Goal: Task Accomplishment & Management: Use online tool/utility

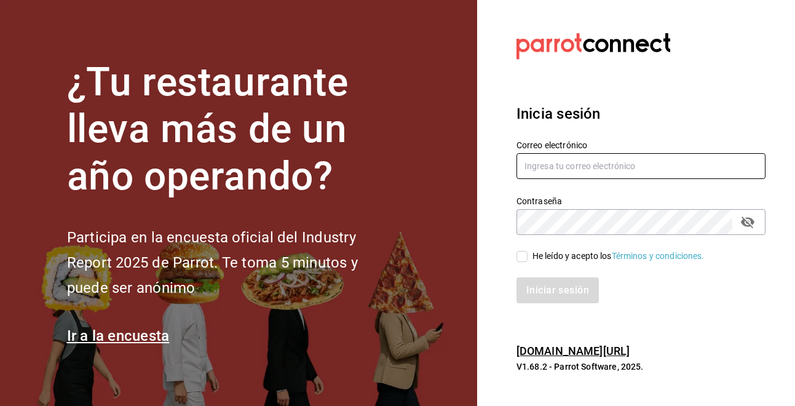
click at [618, 168] on input "text" at bounding box center [640, 166] width 249 height 26
type input "[EMAIL_ADDRESS][DOMAIN_NAME]"
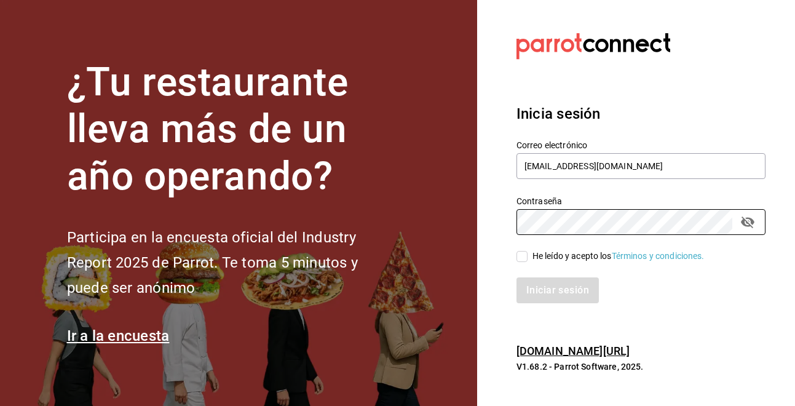
drag, startPoint x: 524, startPoint y: 257, endPoint x: 528, endPoint y: 262, distance: 6.5
click at [524, 259] on input "He leído y acepto los Términos y condiciones." at bounding box center [521, 256] width 11 height 11
checkbox input "true"
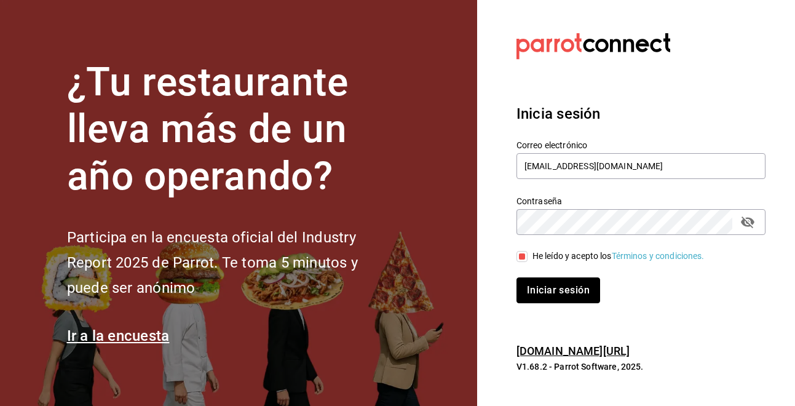
click at [554, 288] on button "Iniciar sesión" at bounding box center [558, 290] width 84 height 26
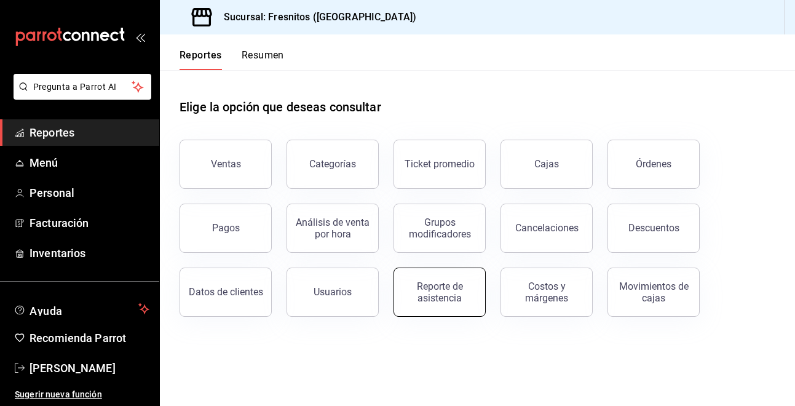
click at [456, 289] on div "Reporte de asistencia" at bounding box center [439, 291] width 76 height 23
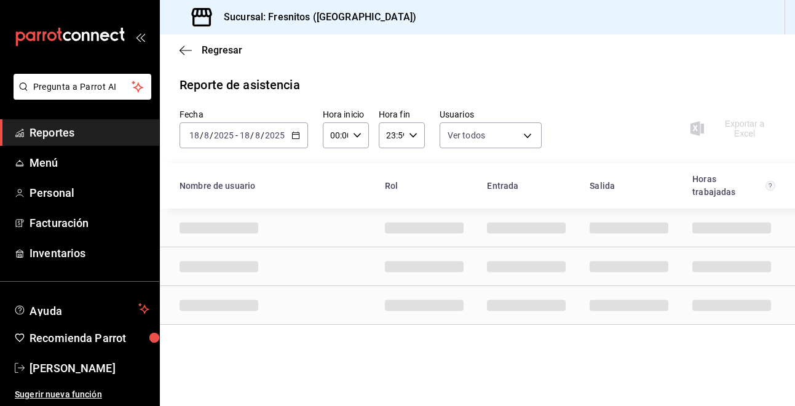
type input "abd8f7ad-022e-4708-9c73-6478ce942983,f5b0584e-410d-4ce4-92c0-fee07d9fc9b8,d35ff…"
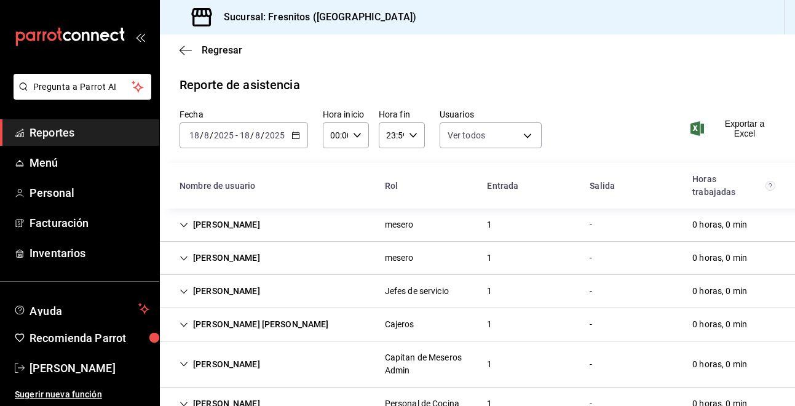
click at [294, 133] on icon "button" at bounding box center [295, 135] width 9 height 9
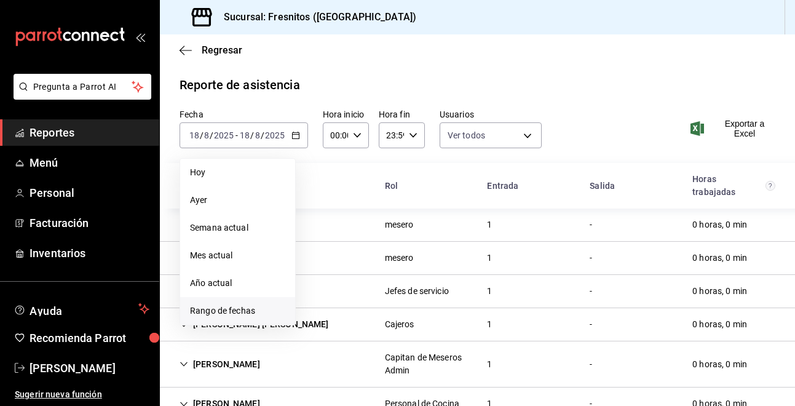
click at [238, 313] on span "Rango de fechas" at bounding box center [237, 310] width 95 height 13
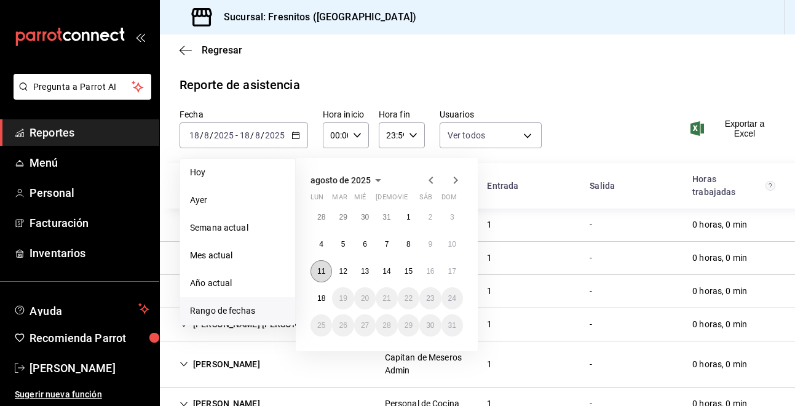
click at [318, 275] on button "11" at bounding box center [321, 271] width 22 height 22
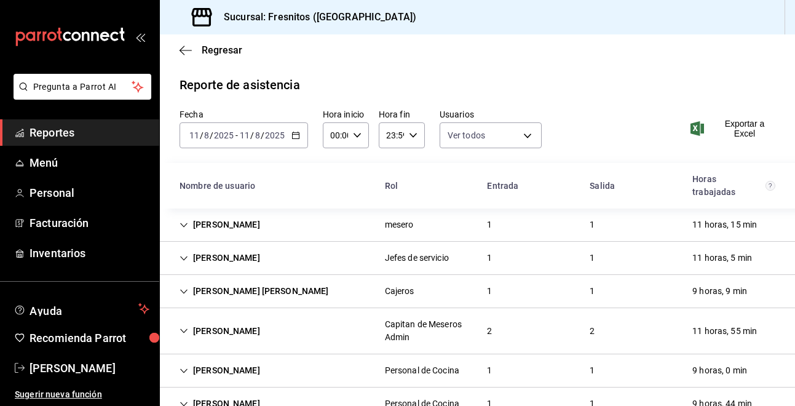
click at [295, 136] on icon "button" at bounding box center [295, 135] width 9 height 9
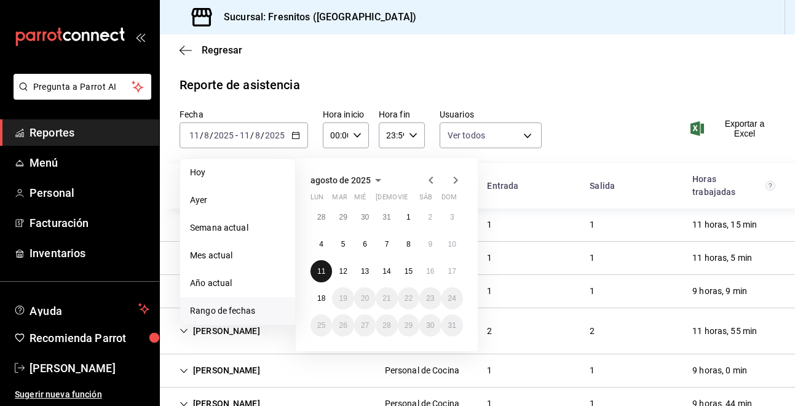
click at [324, 271] on abbr "11" at bounding box center [321, 271] width 8 height 9
drag, startPoint x: 324, startPoint y: 271, endPoint x: 455, endPoint y: 273, distance: 130.9
click at [455, 273] on div "28 29 30 31 1 2 3 4 5 6 7 8 9 10 11 12 13 14 15 16 17 18 19 20 21 22 23 24 25 2…" at bounding box center [386, 271] width 152 height 130
click at [455, 273] on abbr "17" at bounding box center [452, 271] width 8 height 9
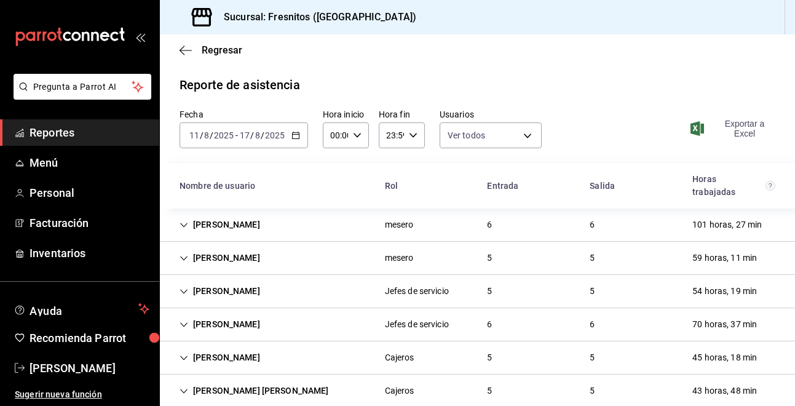
click at [733, 131] on span "Exportar a Excel" at bounding box center [734, 129] width 82 height 20
click at [101, 368] on span "Francisco A Cortes Castro" at bounding box center [89, 367] width 120 height 17
